Goal: Task Accomplishment & Management: Manage account settings

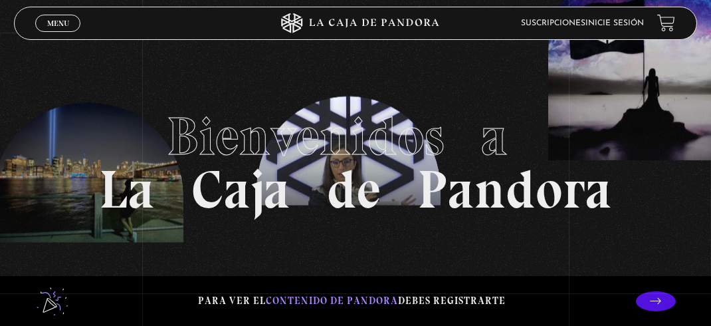
click at [631, 23] on link "Inicie sesión" at bounding box center [614, 23] width 58 height 8
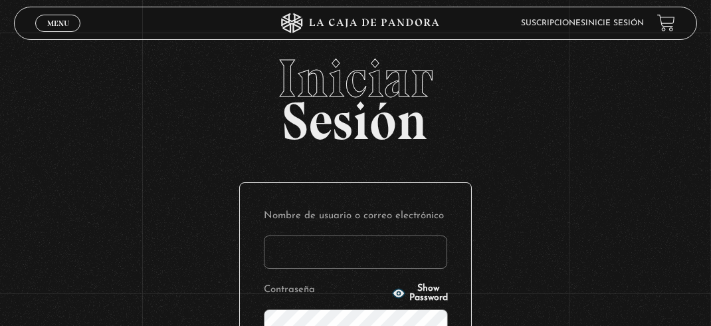
type input "getdiaz@gmail.com"
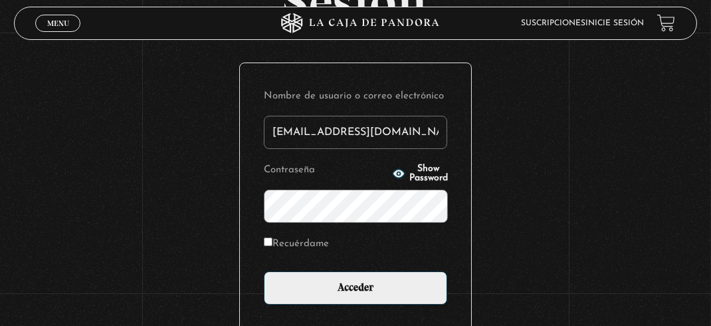
scroll to position [197, 0]
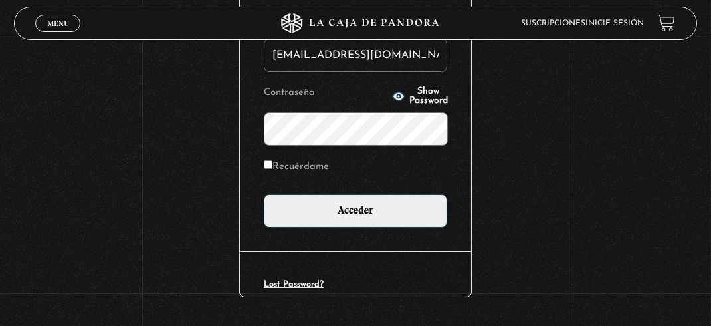
click at [272, 163] on input "Recuérdame" at bounding box center [268, 164] width 9 height 9
checkbox input "true"
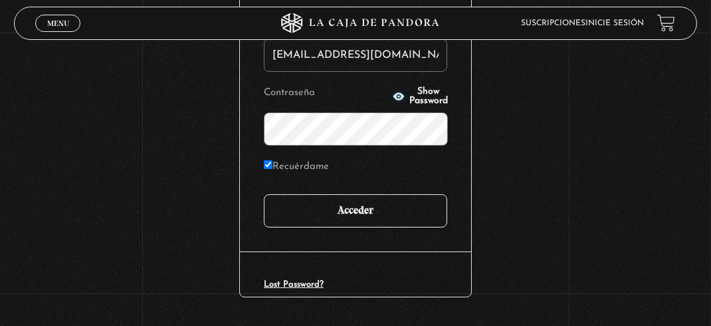
click at [314, 209] on input "Acceder" at bounding box center [355, 210] width 183 height 33
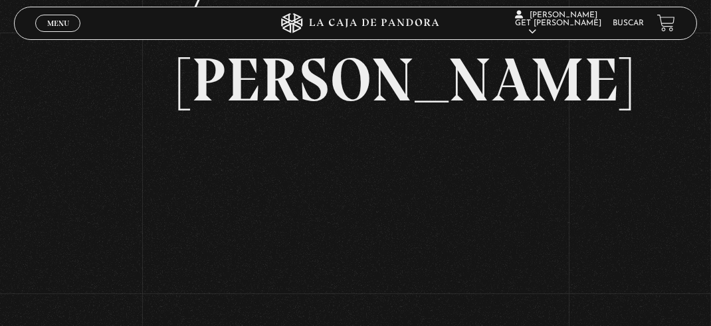
scroll to position [169, 0]
